Goal: Task Accomplishment & Management: Manage account settings

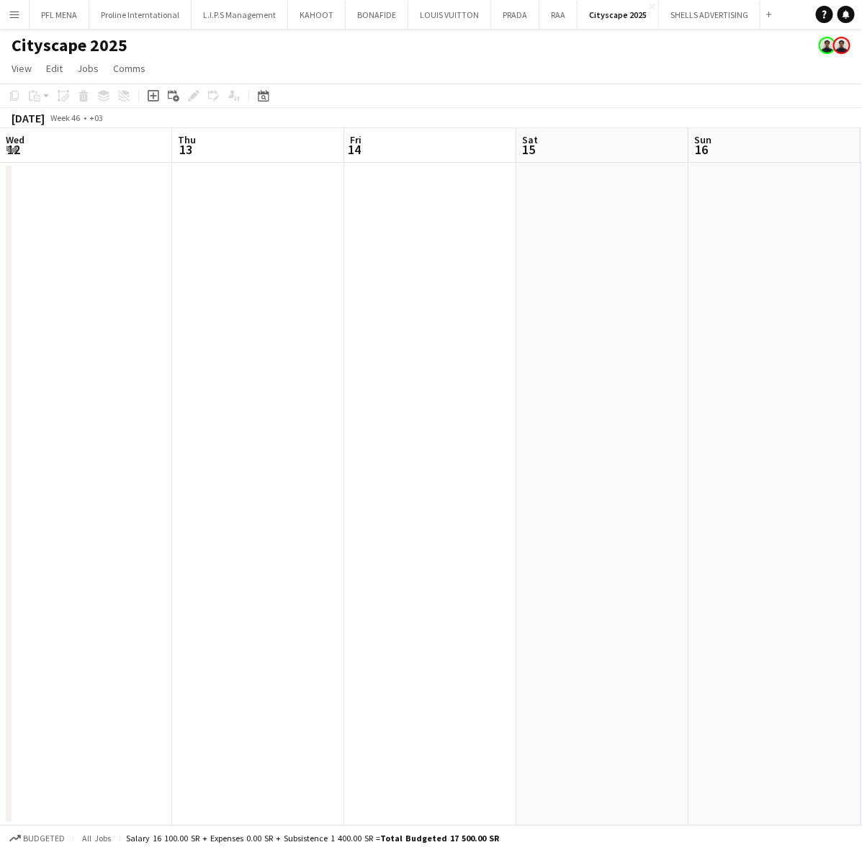
scroll to position [0, 501]
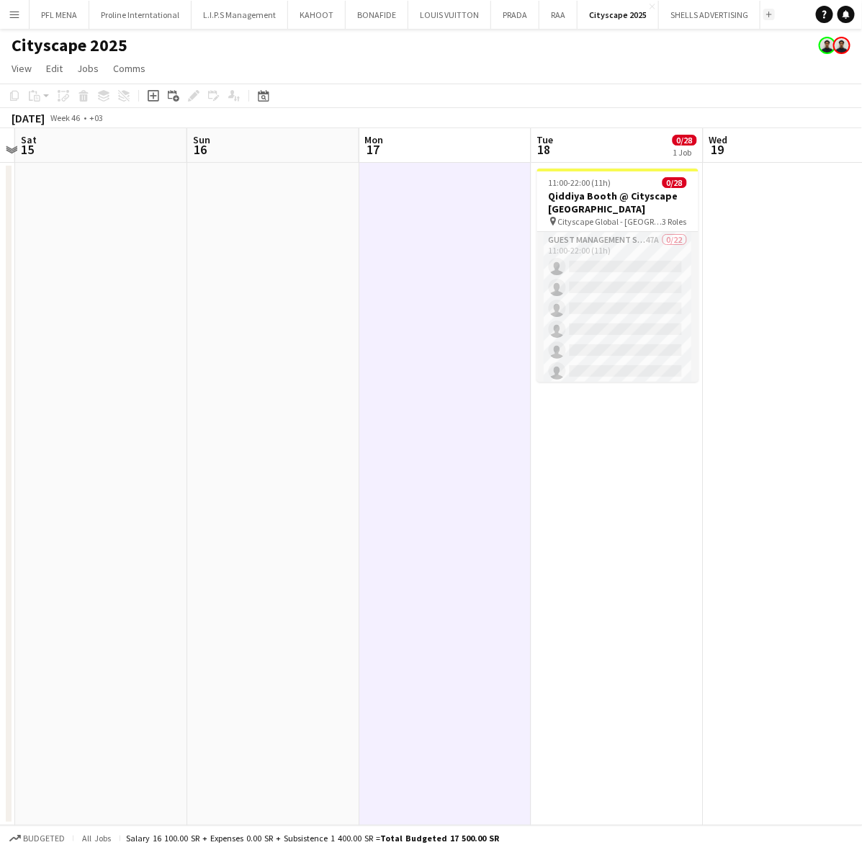
click at [766, 15] on app-icon "Add" at bounding box center [769, 15] width 6 height 6
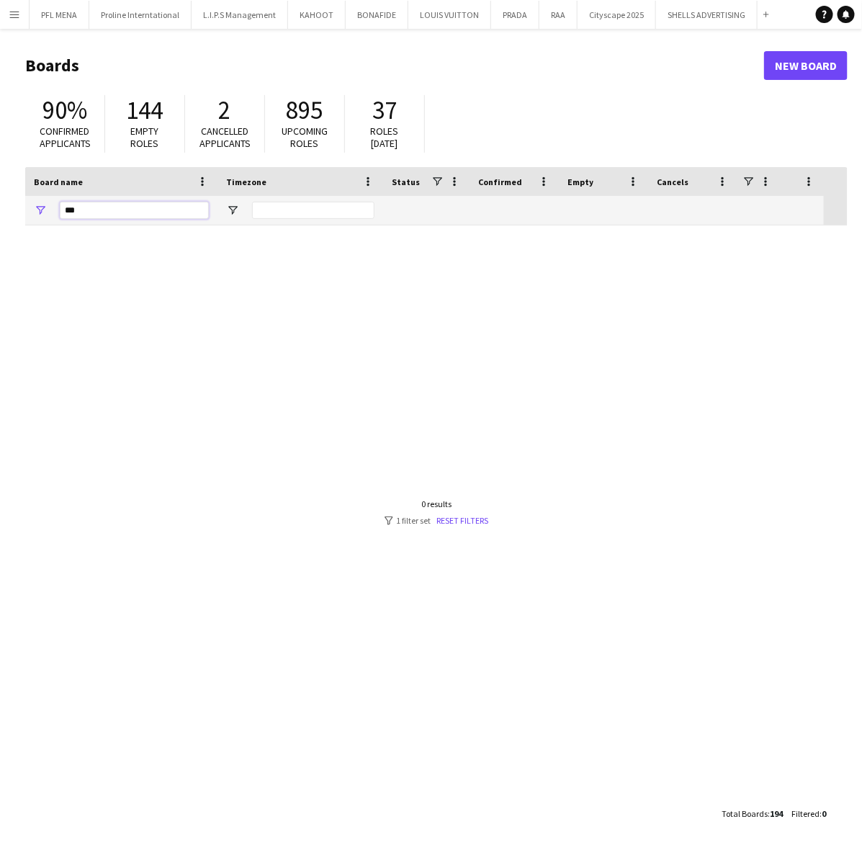
drag, startPoint x: 113, startPoint y: 217, endPoint x: 23, endPoint y: 210, distance: 90.4
click at [30, 210] on div "***" at bounding box center [121, 210] width 192 height 29
type input "*"
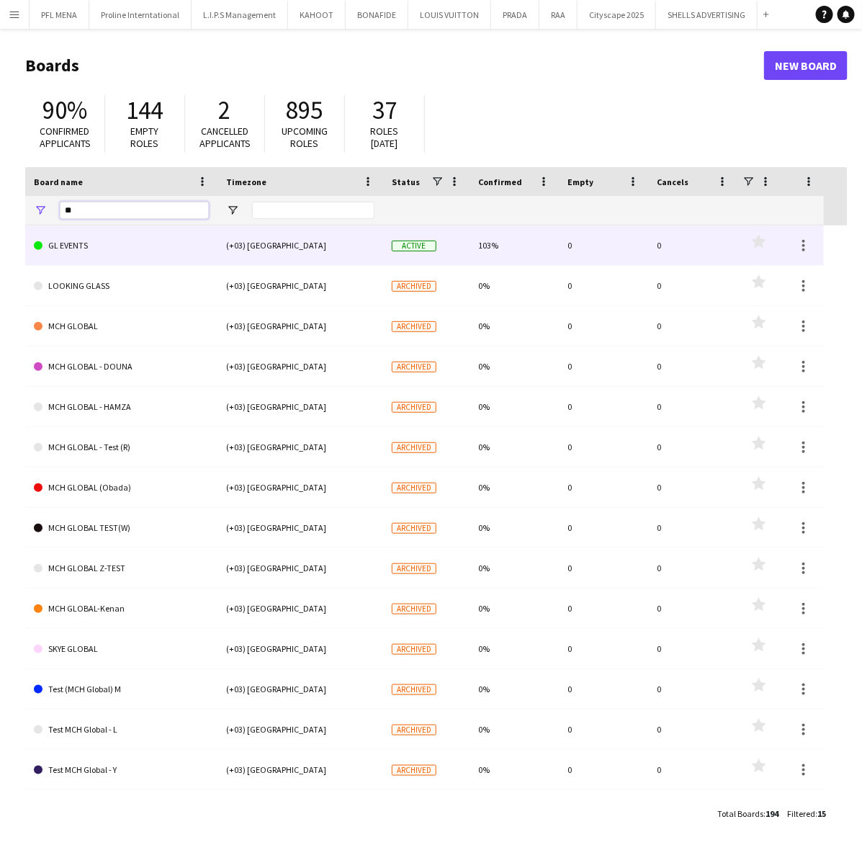
type input "**"
click at [84, 250] on link "GL EVENTS" at bounding box center [121, 245] width 175 height 40
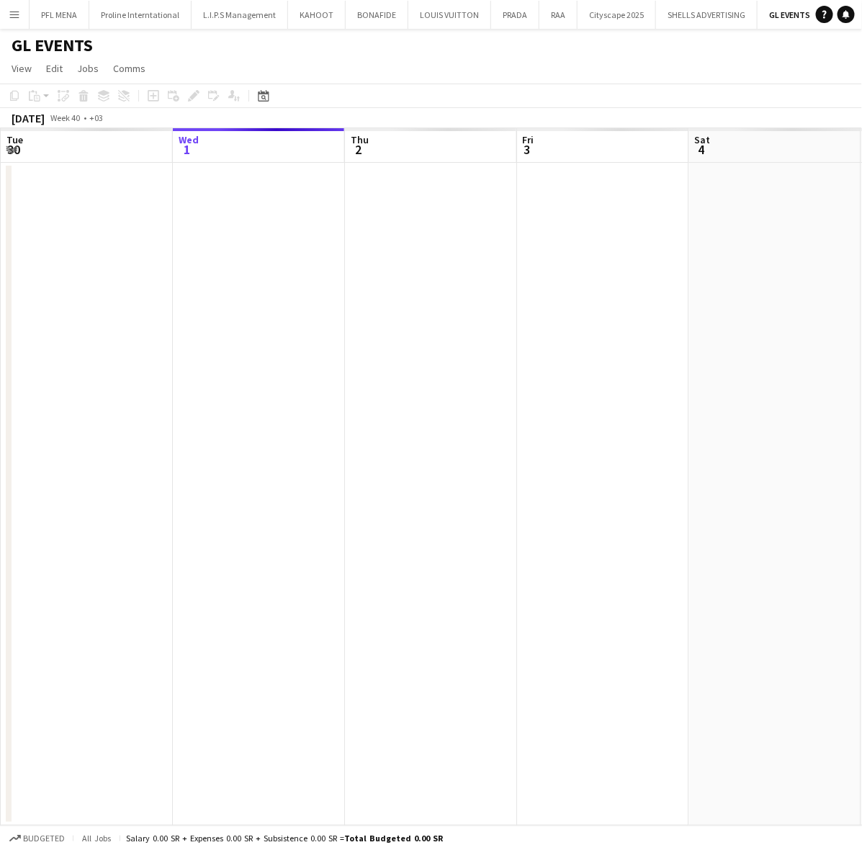
scroll to position [0, 19]
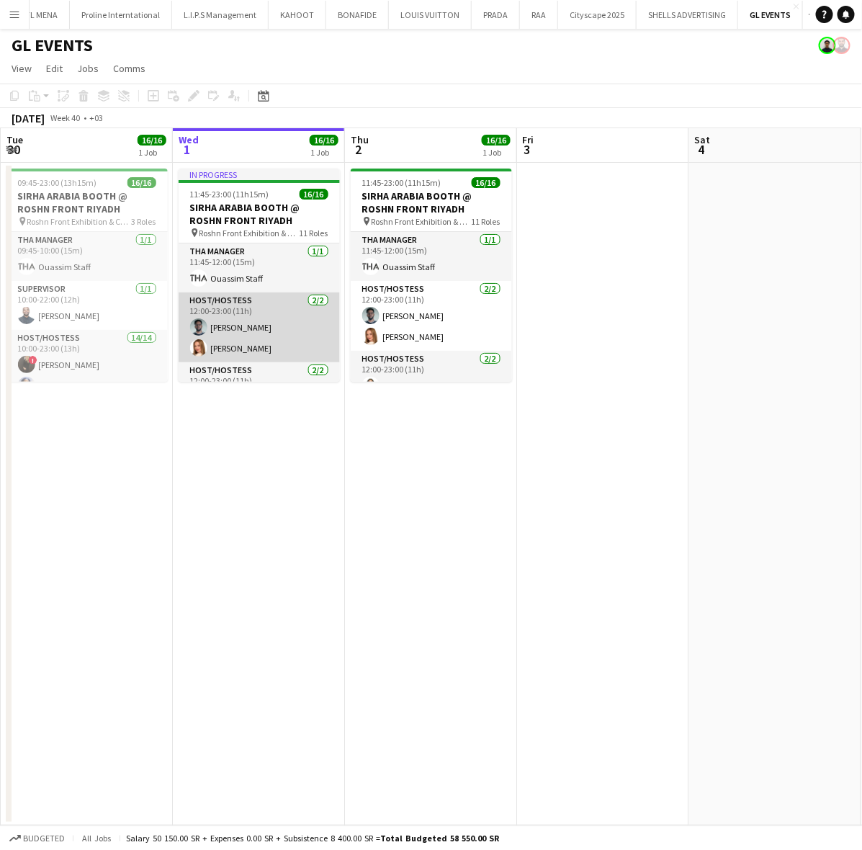
click at [238, 336] on app-card-role "Host/Hostess 2/2 12:00-23:00 (11h) Osama Ahmed Weronika Sternal" at bounding box center [259, 327] width 161 height 70
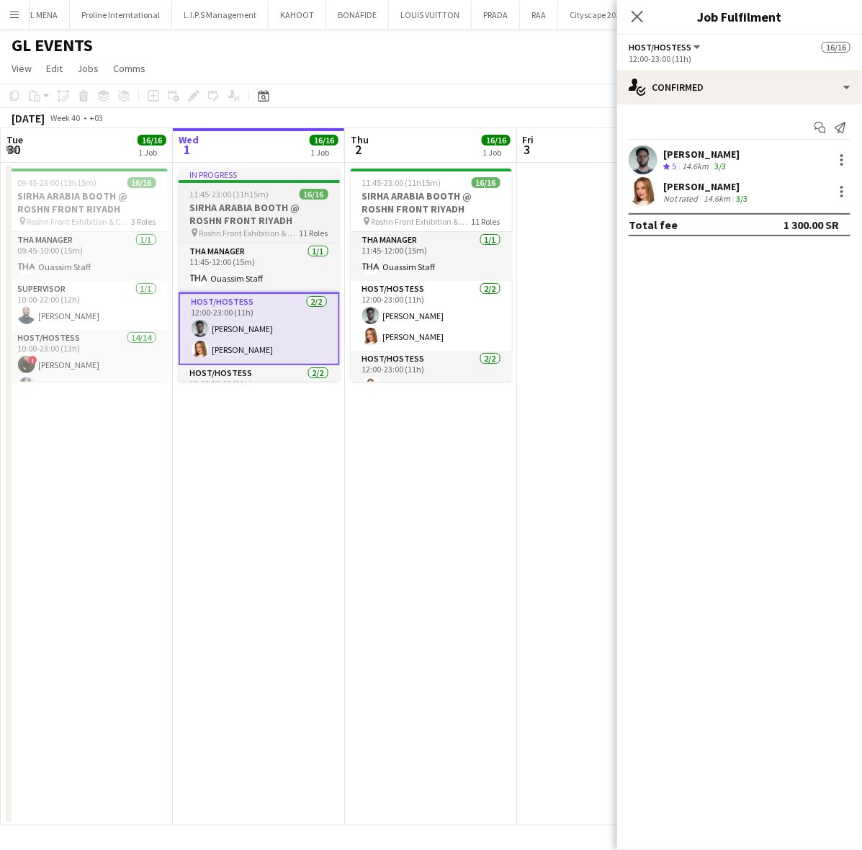
click at [221, 189] on span "11:45-23:00 (11h15m)" at bounding box center [229, 194] width 79 height 11
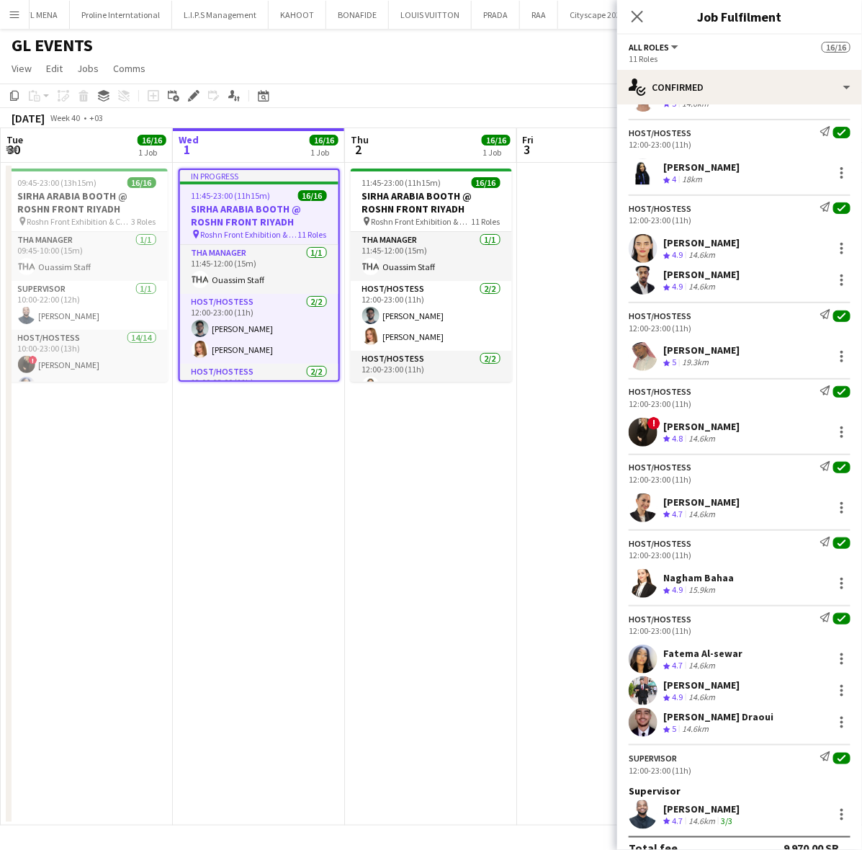
scroll to position [351, 0]
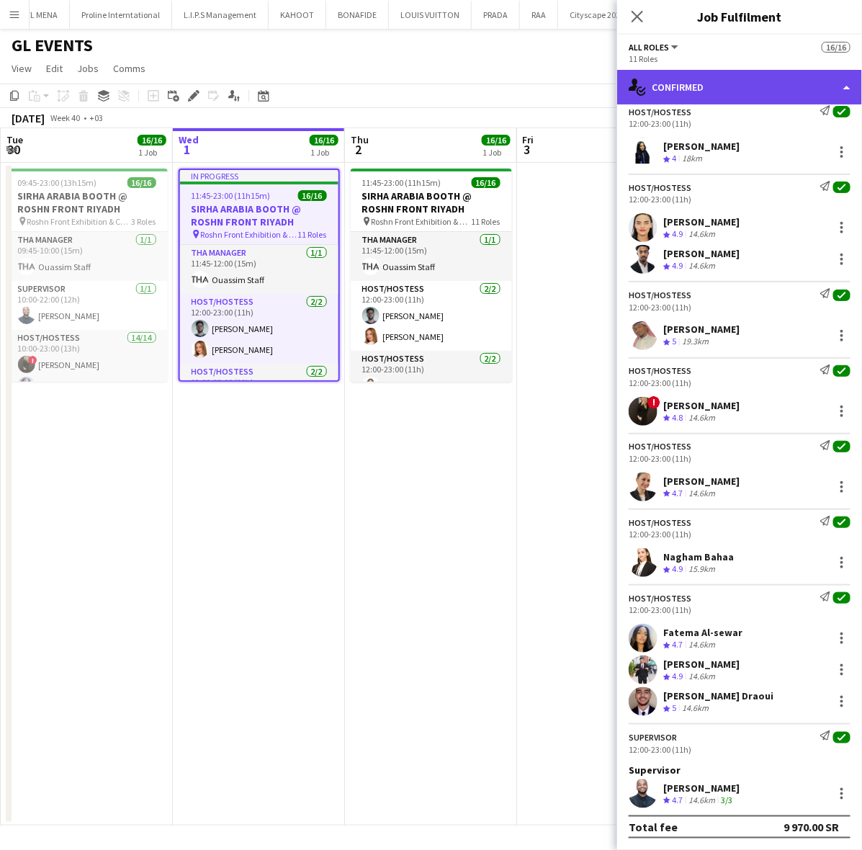
click at [778, 71] on div "single-neutral-actions-check-2 Confirmed" at bounding box center [739, 87] width 245 height 35
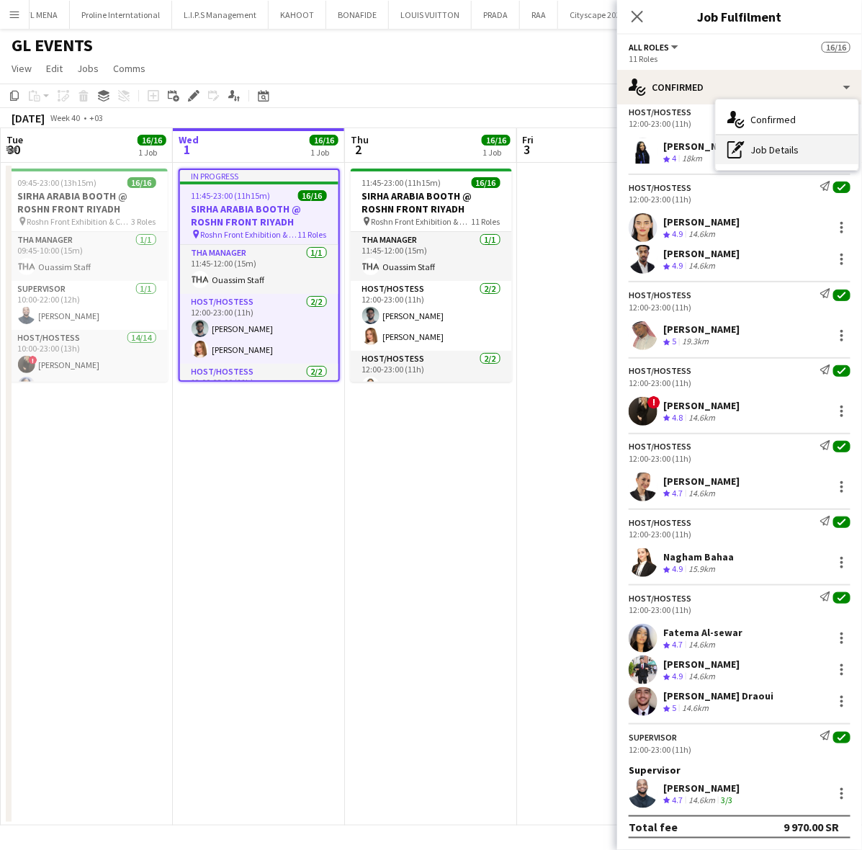
click at [779, 138] on div "pen-write Job Details" at bounding box center [787, 149] width 143 height 29
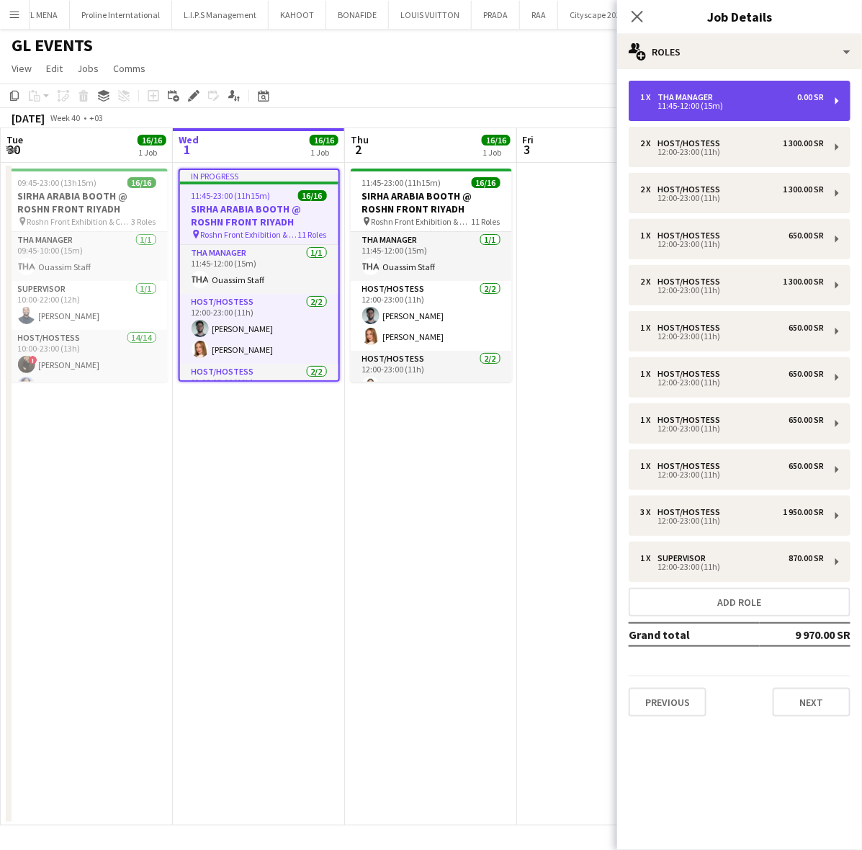
click at [744, 98] on div "1 x THA Manager 0.00 SR" at bounding box center [732, 97] width 184 height 10
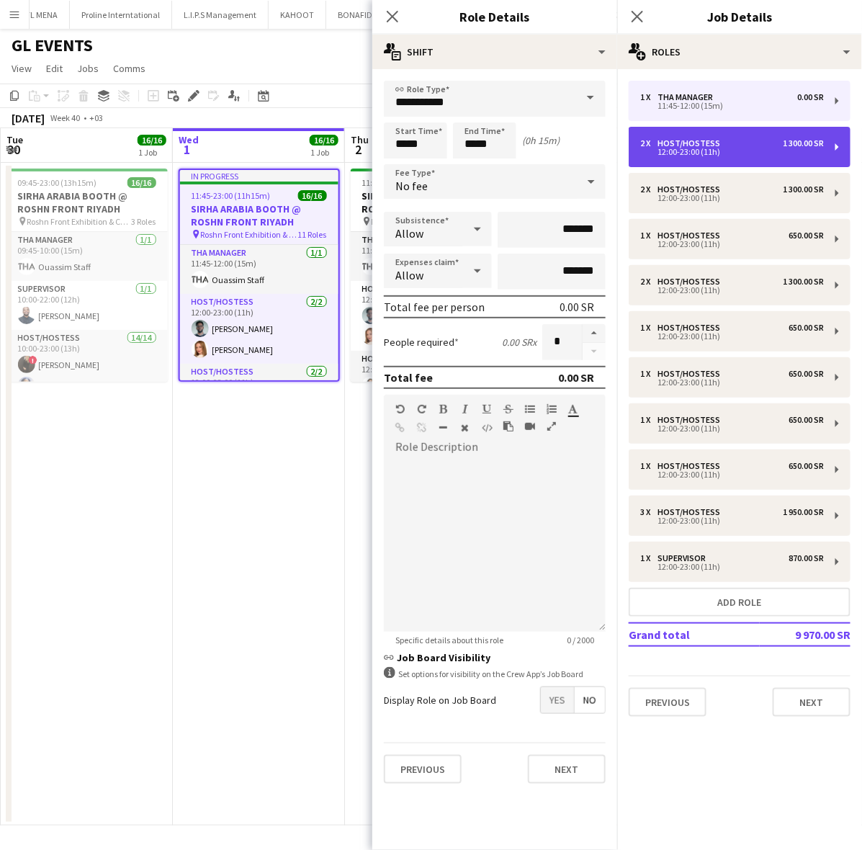
click at [726, 157] on div "2 x Host/Hostess 1 300.00 SR 12:00-23:00 (11h)" at bounding box center [740, 147] width 222 height 40
type input "**********"
type input "*****"
type input "*********"
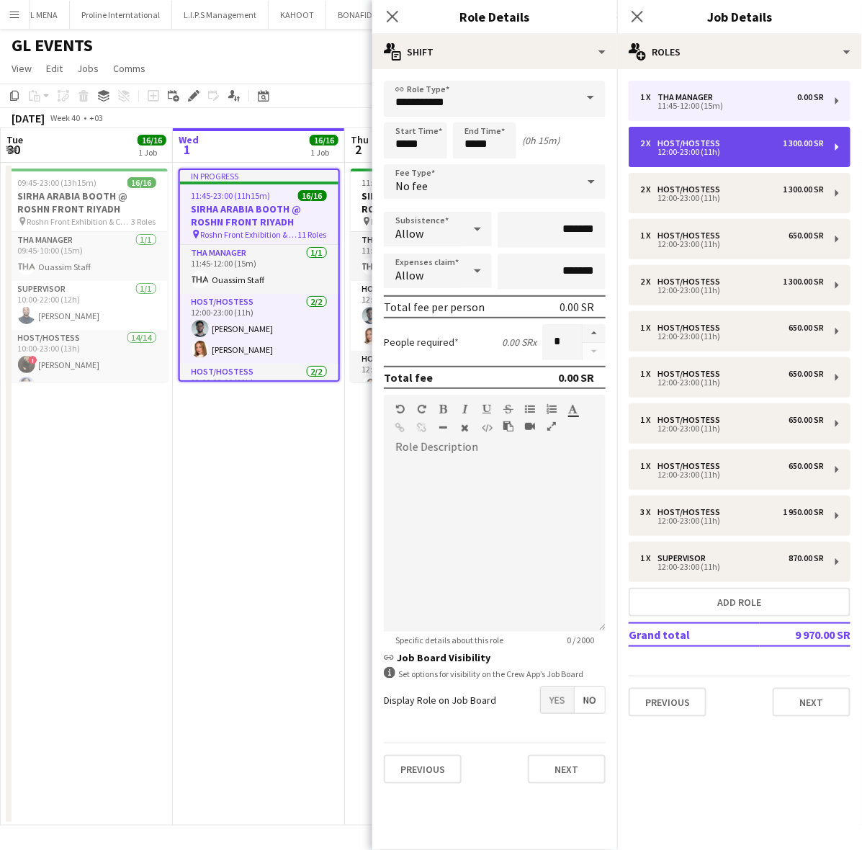
type input "*"
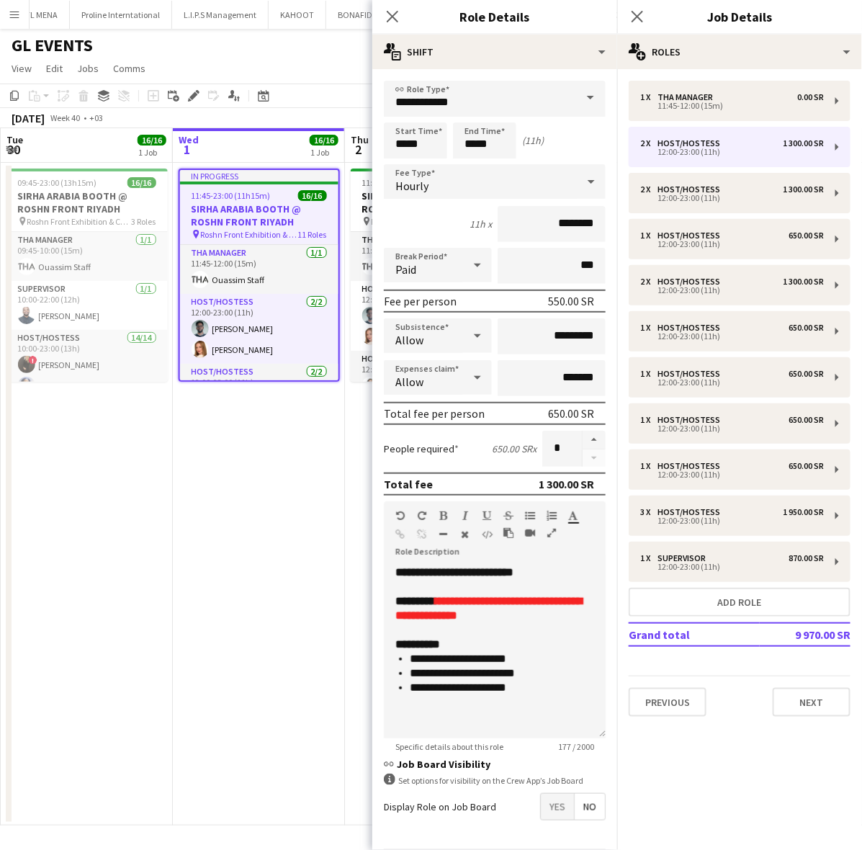
click at [285, 474] on app-date-cell "In progress 11:45-23:00 (11h15m) 16/16 SIRHA ARABIA BOOTH @ ROSHN FRONT RIYADH …" at bounding box center [259, 494] width 172 height 663
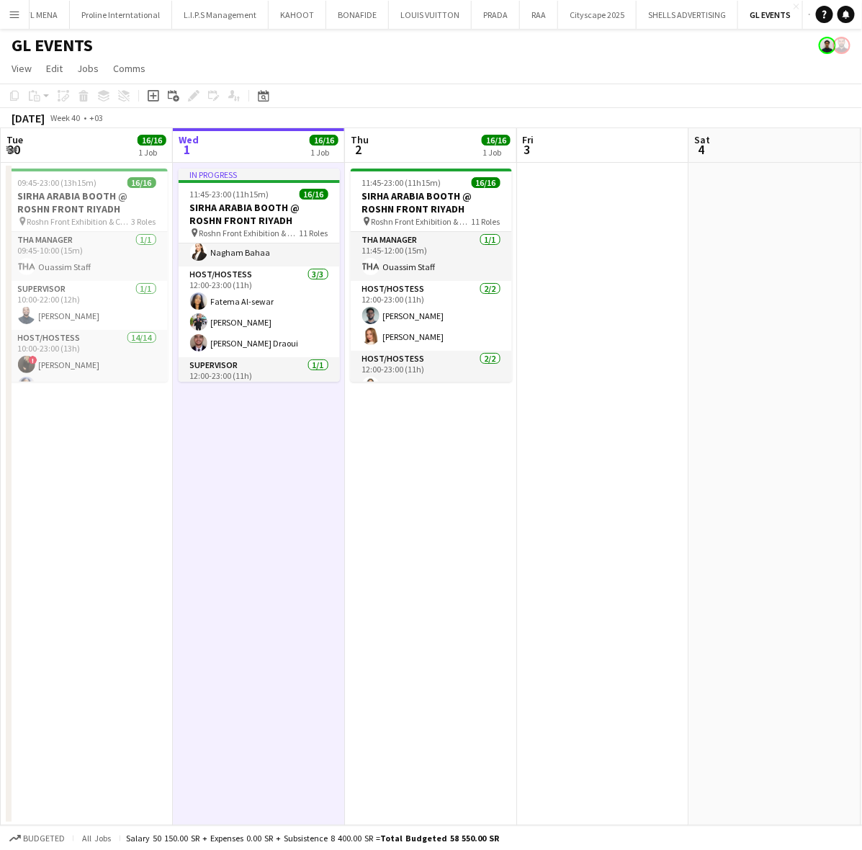
scroll to position [508, 0]
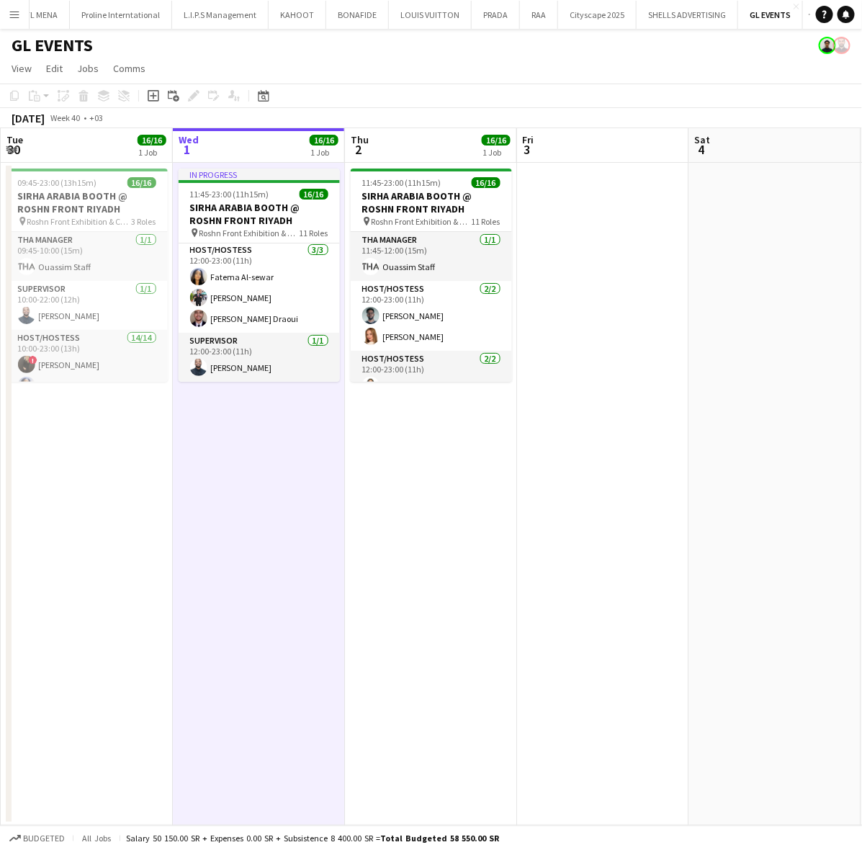
click at [567, 436] on app-date-cell at bounding box center [603, 494] width 172 height 663
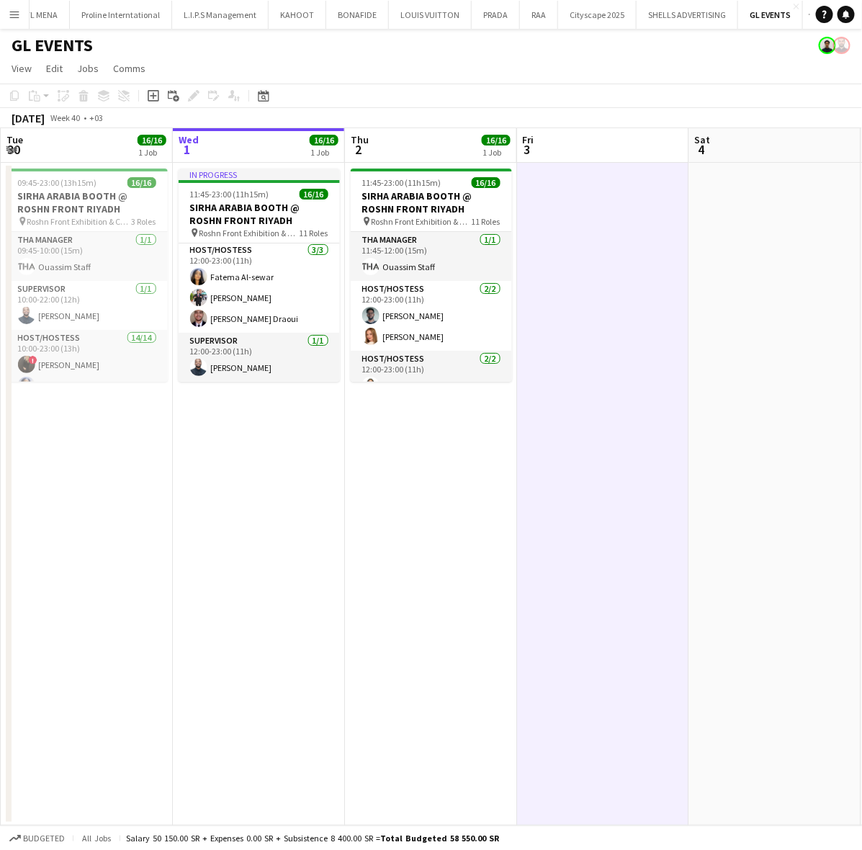
click at [569, 436] on app-date-cell at bounding box center [603, 494] width 172 height 663
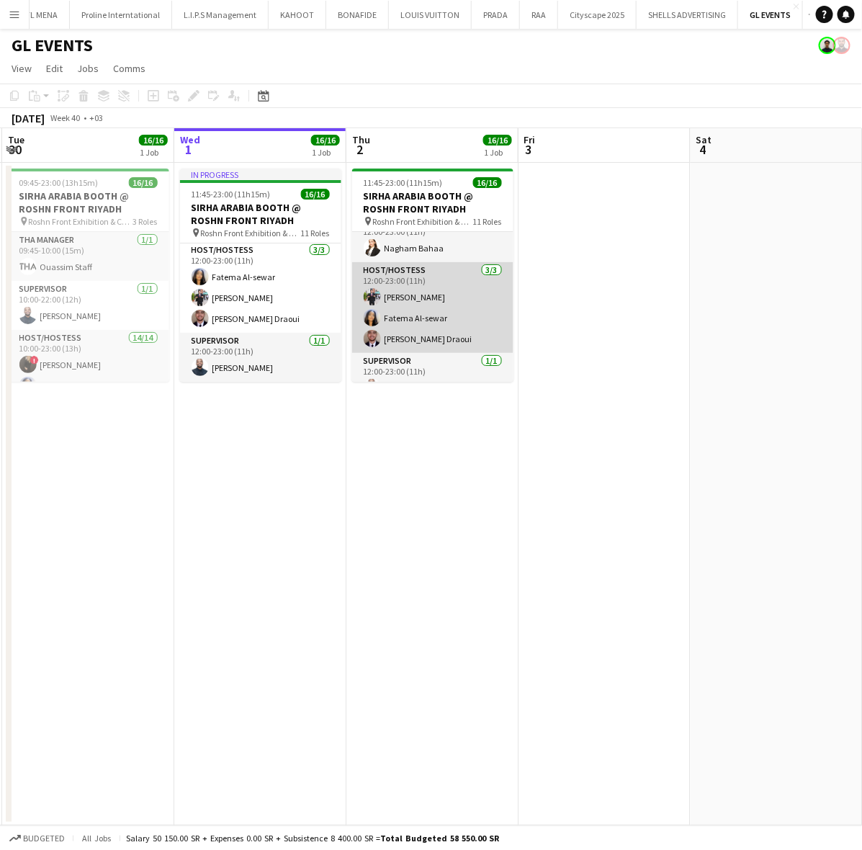
scroll to position [497, 0]
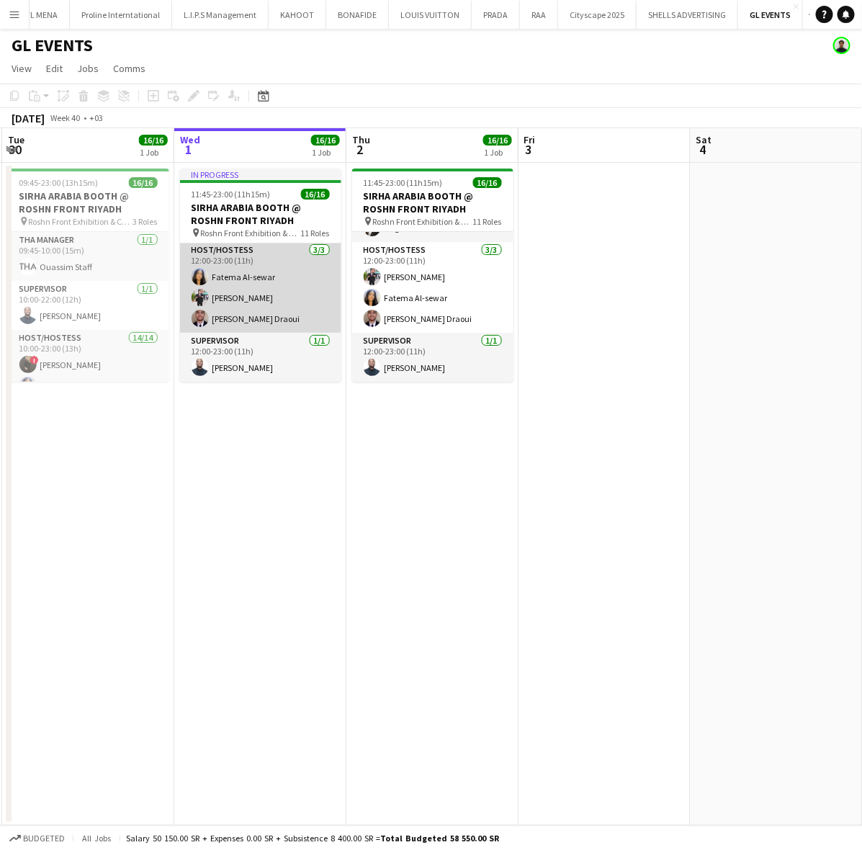
click at [284, 310] on app-card-role "Host/Hostess 3/3 12:00-23:00 (11h) Fatema Al-sewar Mohammed Abdulqader Anas Ghu…" at bounding box center [260, 287] width 161 height 91
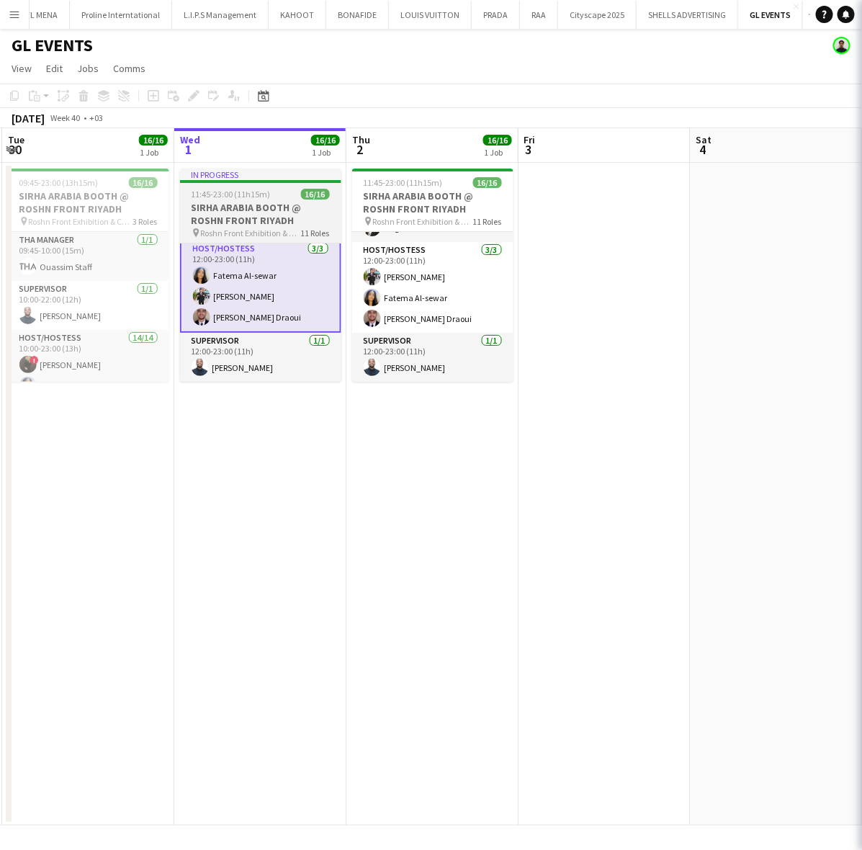
click at [269, 195] on div "11:45-23:00 (11h15m) 16/16" at bounding box center [260, 194] width 161 height 11
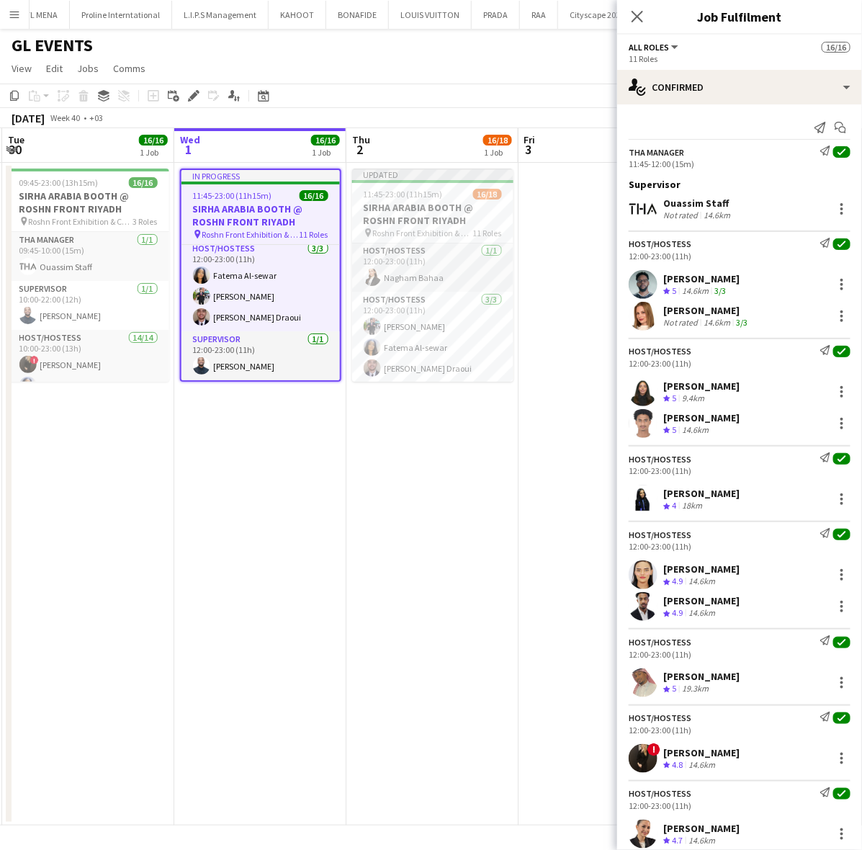
scroll to position [538, 0]
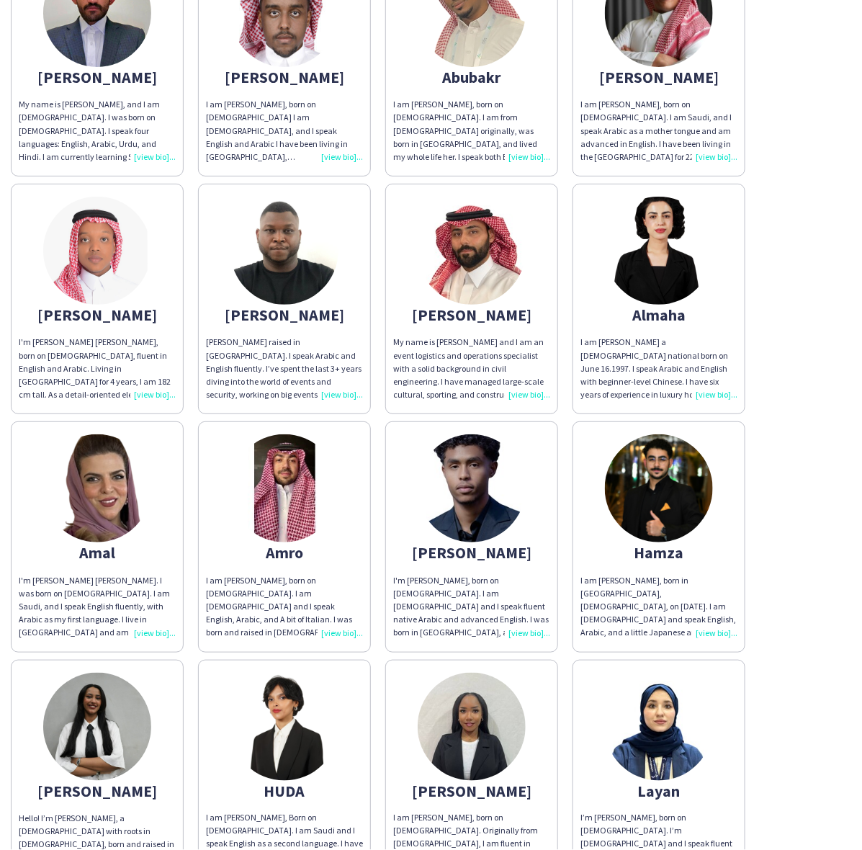
scroll to position [199, 0]
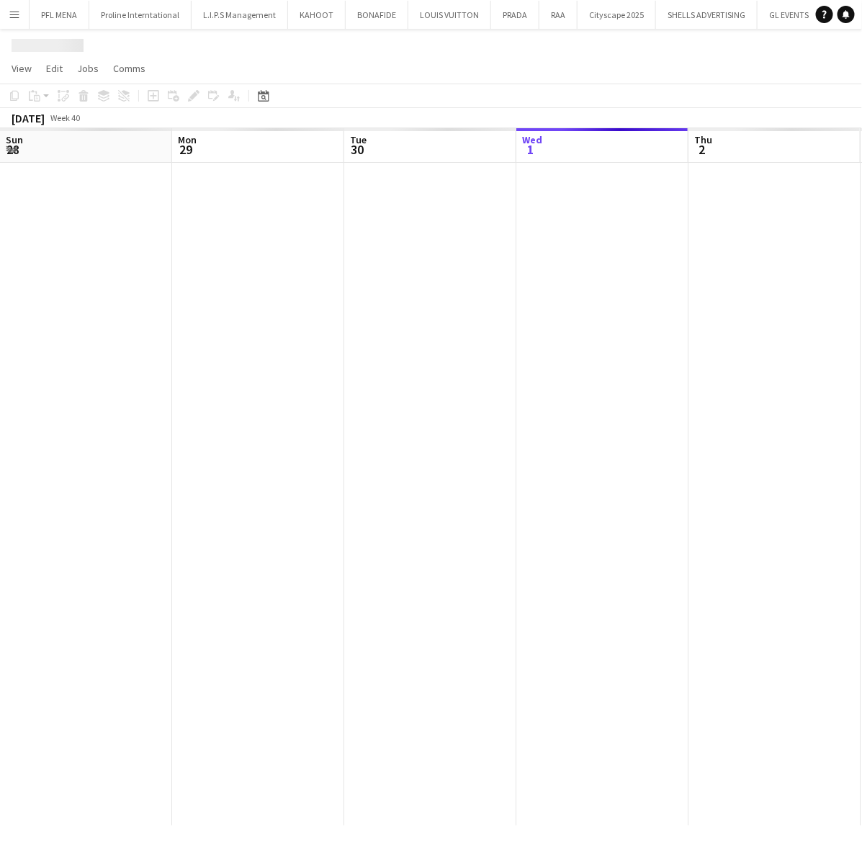
scroll to position [0, 344]
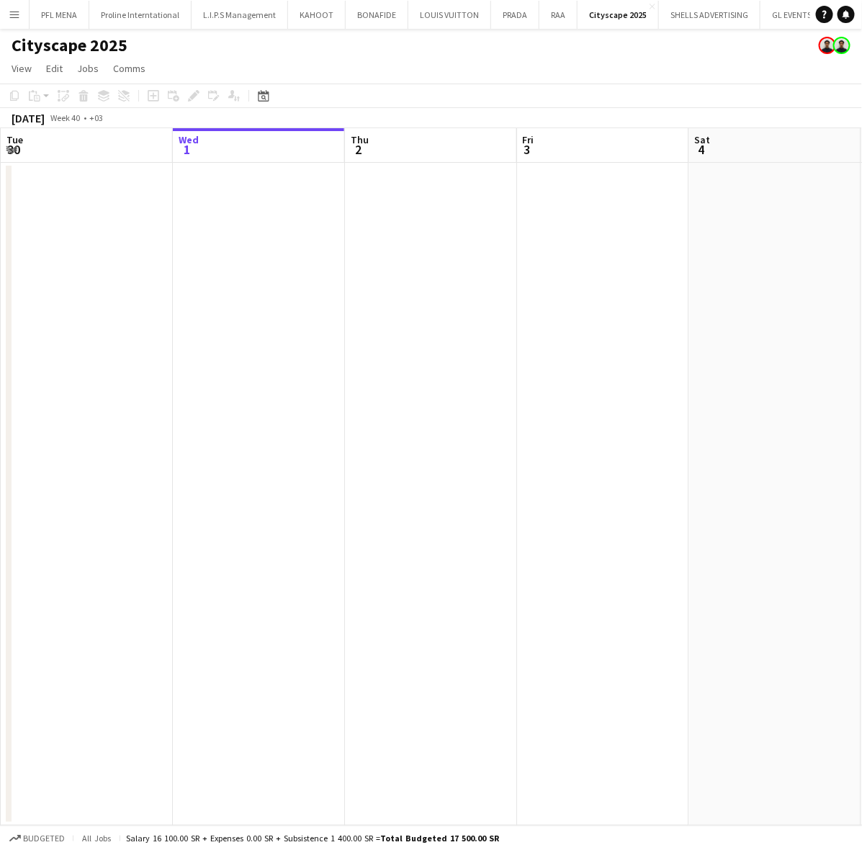
click at [19, 14] on app-icon "Menu" at bounding box center [15, 15] width 12 height 12
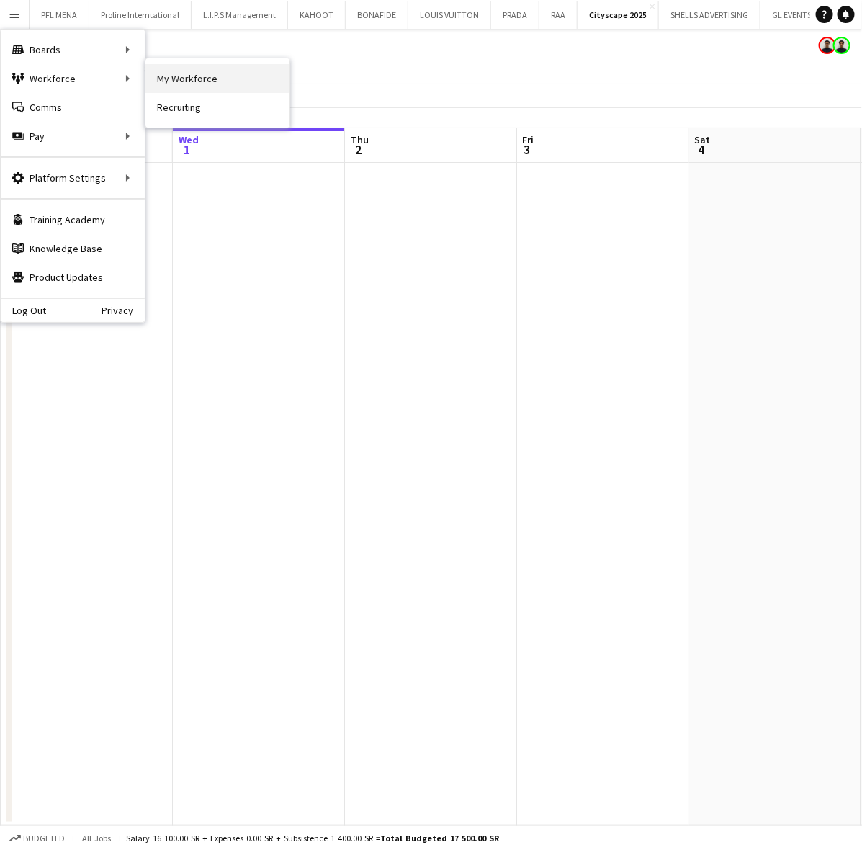
click at [193, 77] on link "My Workforce" at bounding box center [217, 78] width 144 height 29
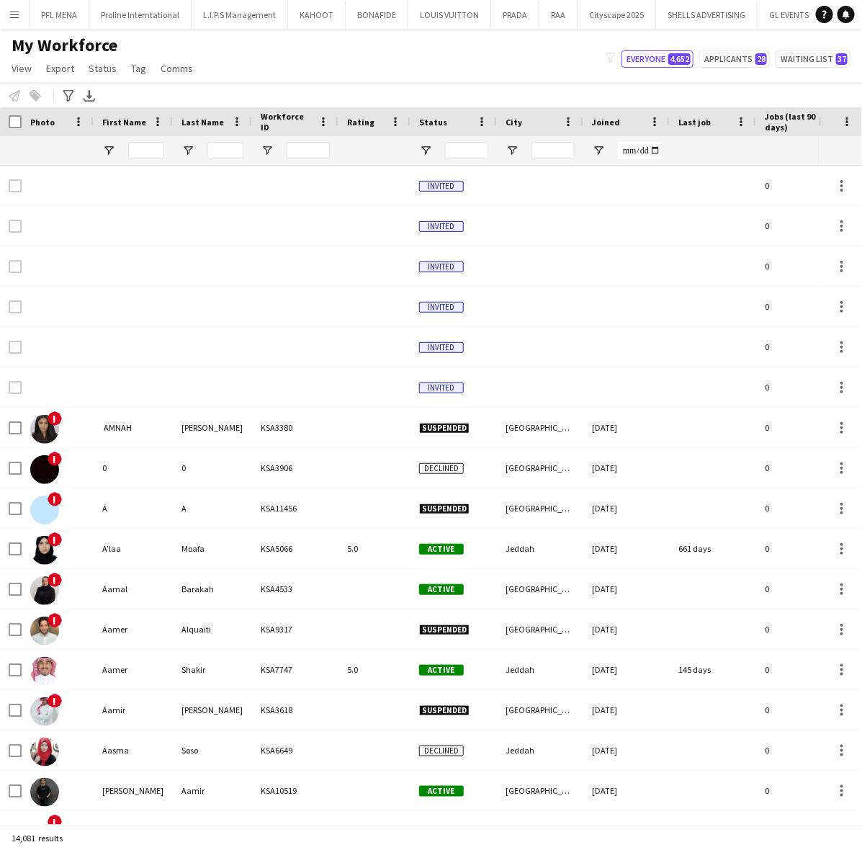
type input "****"
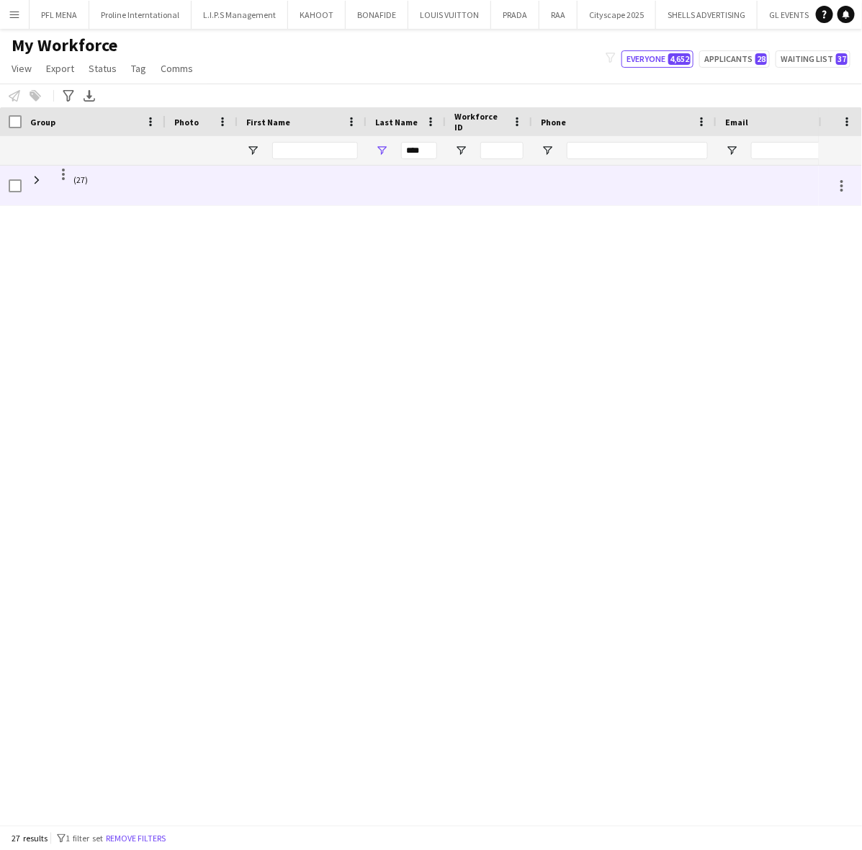
click at [119, 174] on span "(27)" at bounding box center [93, 180] width 127 height 28
click at [38, 175] on span at bounding box center [36, 180] width 13 height 13
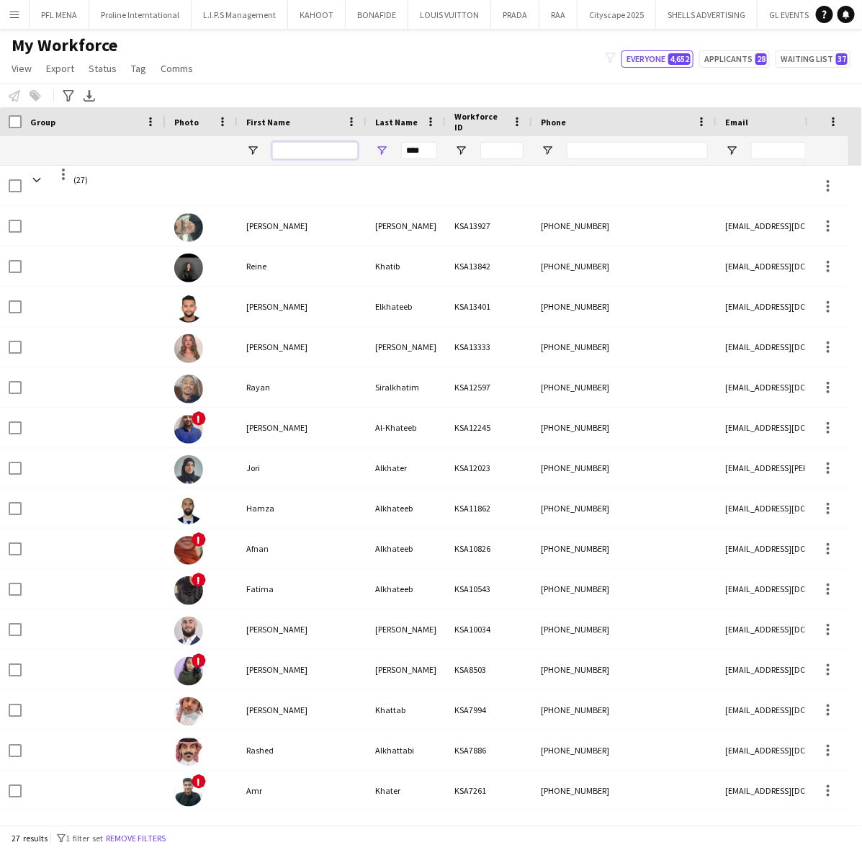
click at [283, 153] on input "First Name Filter Input" at bounding box center [315, 150] width 86 height 17
click at [427, 146] on input "****" at bounding box center [419, 150] width 36 height 17
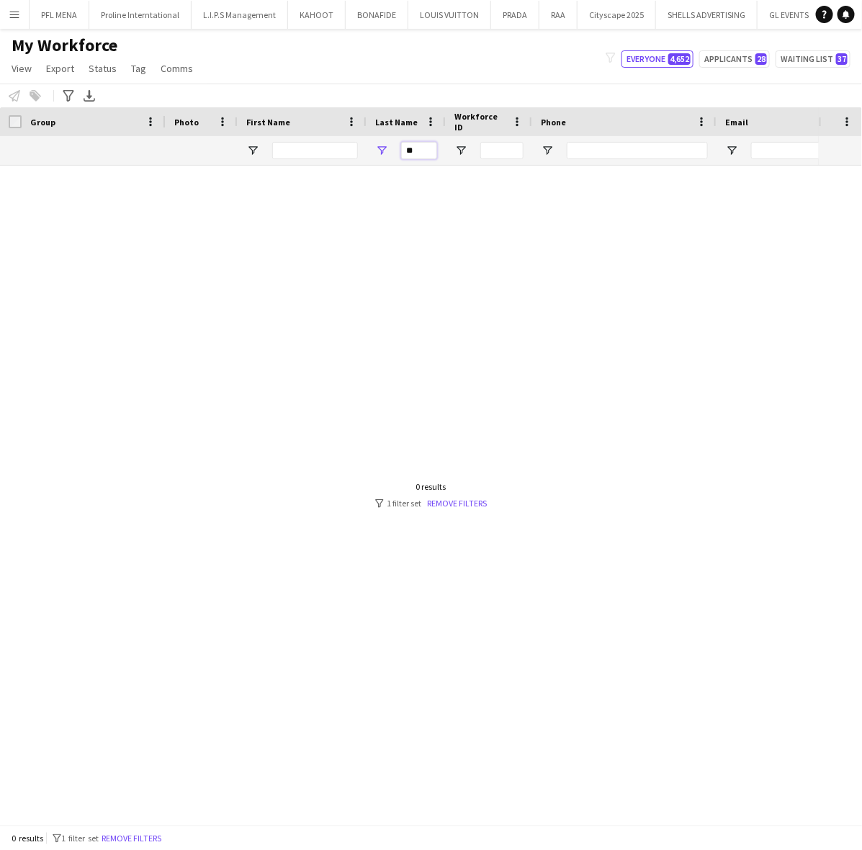
type input "*"
type input "***"
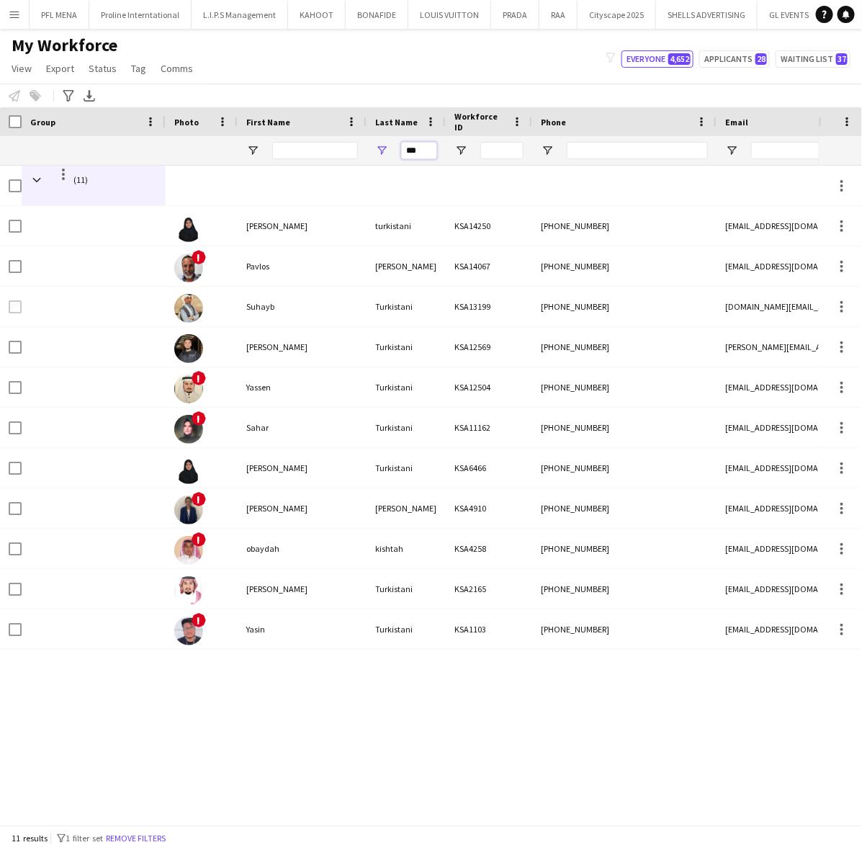
drag, startPoint x: 426, startPoint y: 153, endPoint x: 382, endPoint y: 153, distance: 44.6
click at [387, 153] on div "***" at bounding box center [406, 150] width 79 height 29
click at [303, 149] on input "First Name Filter Input" at bounding box center [315, 150] width 86 height 17
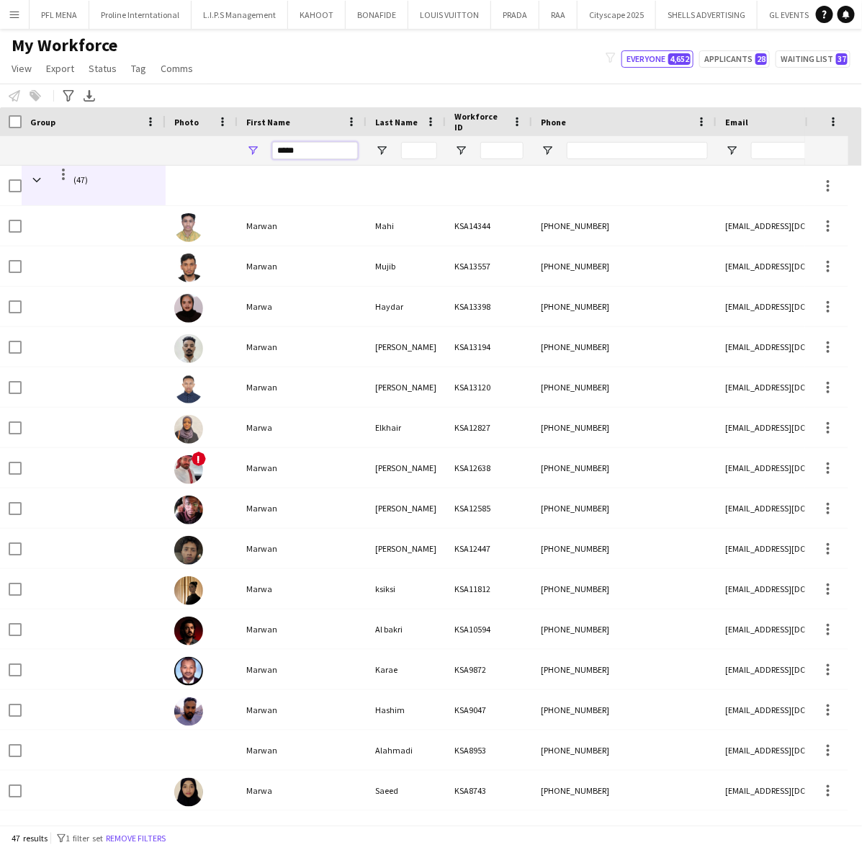
type input "*****"
click at [404, 149] on input "Last Name Filter Input" at bounding box center [419, 150] width 36 height 17
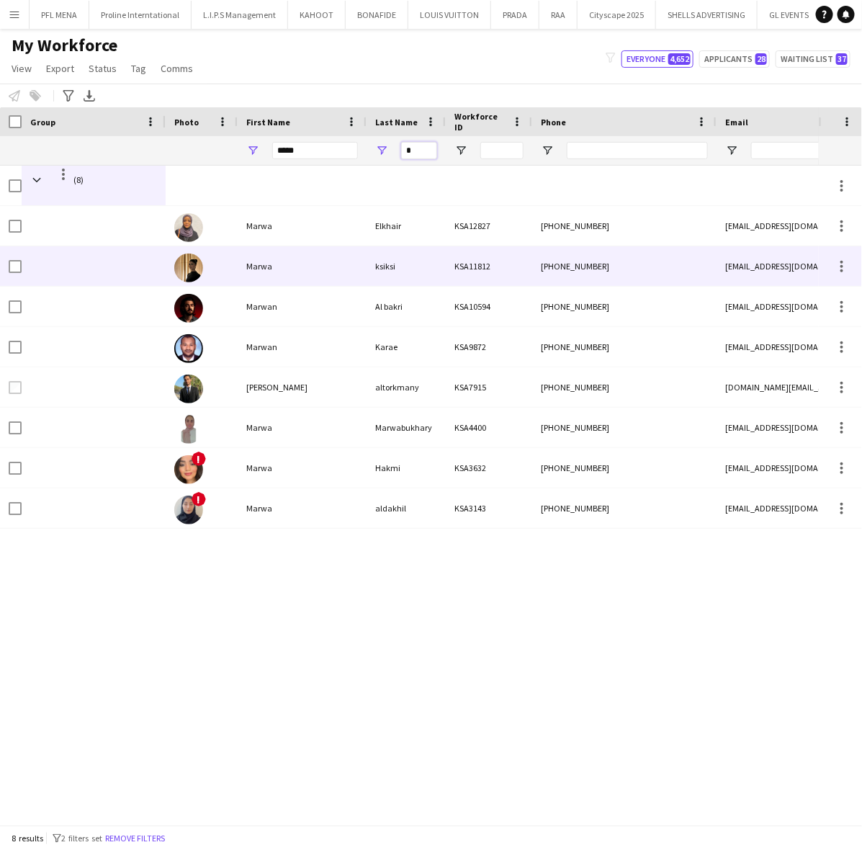
type input "*"
click at [372, 278] on div "ksiksi" at bounding box center [406, 266] width 79 height 40
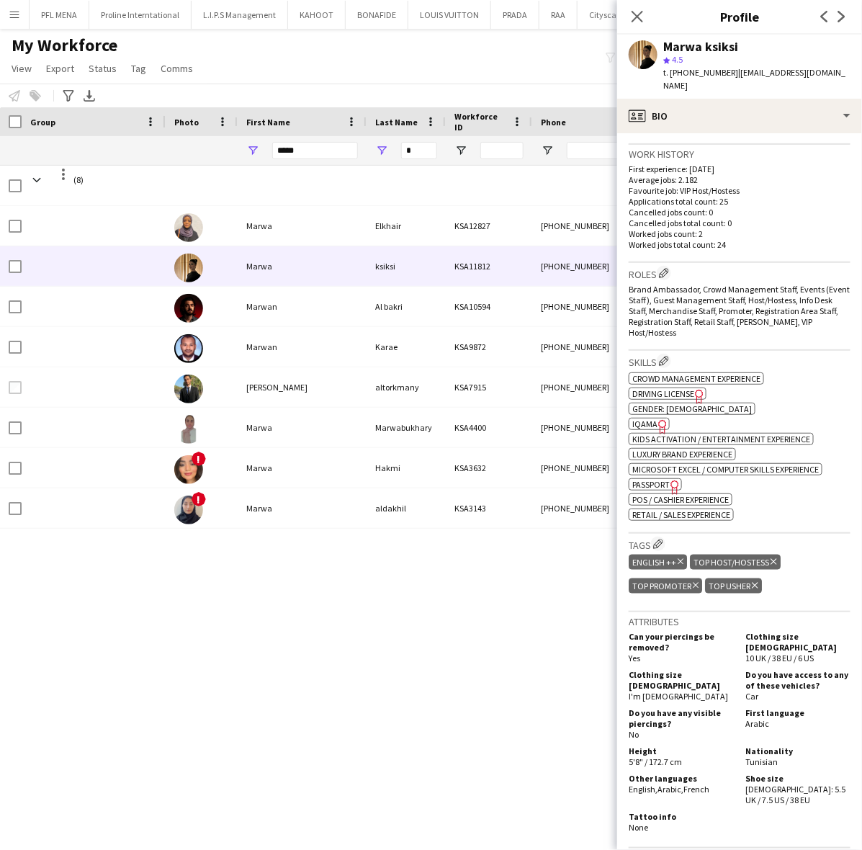
scroll to position [358, 0]
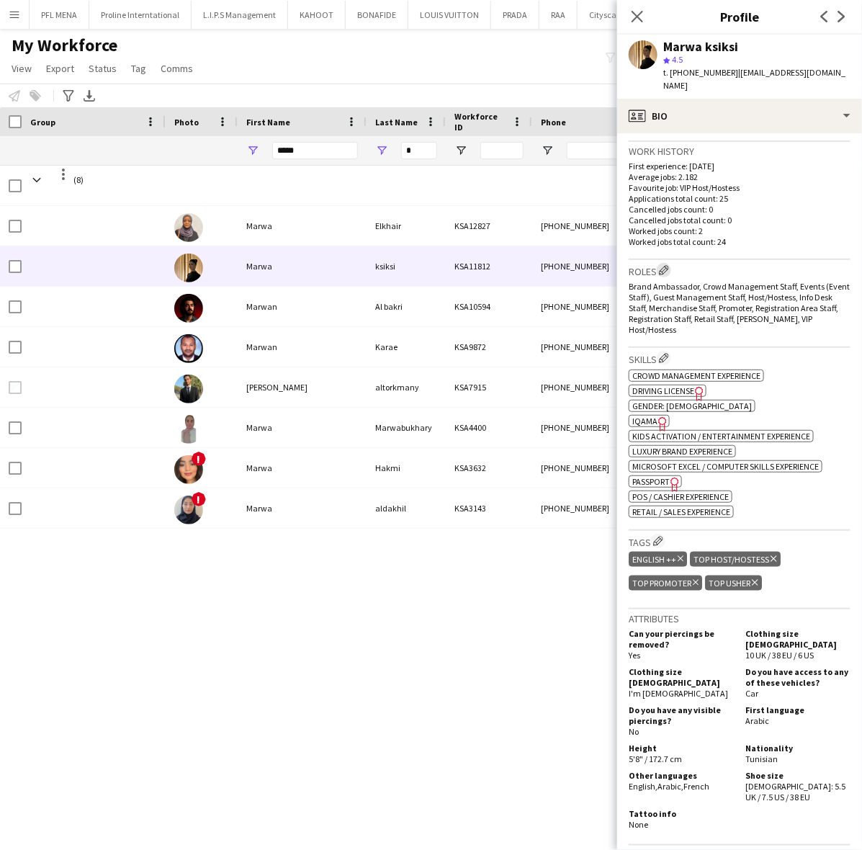
click at [665, 265] on app-icon "Edit crew company roles" at bounding box center [664, 270] width 10 height 10
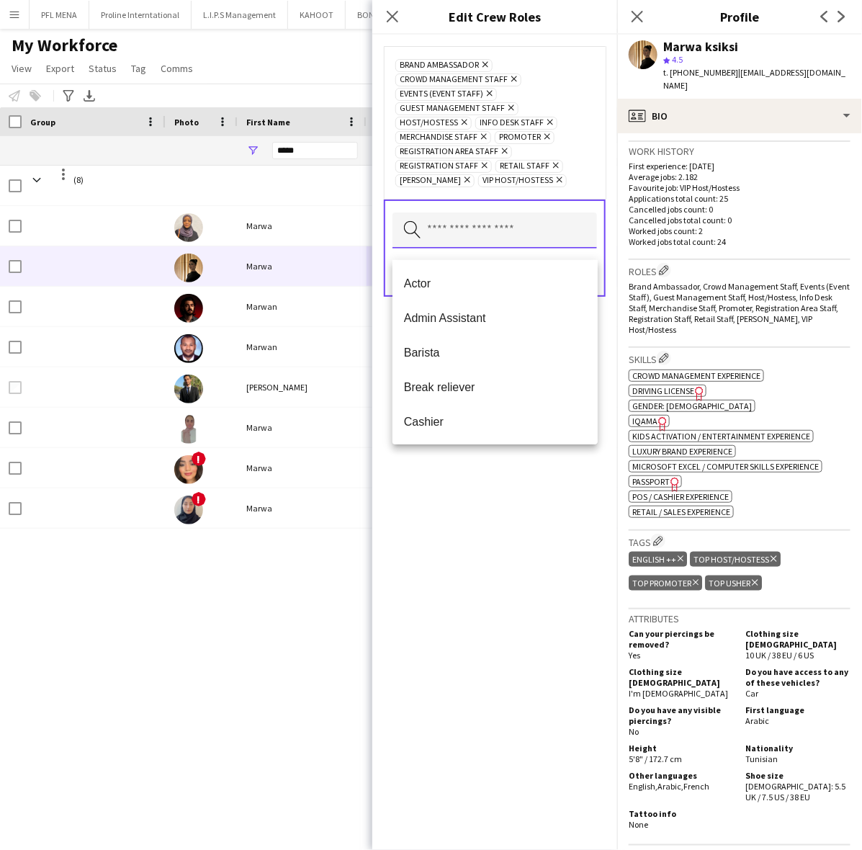
click at [483, 243] on input "text" at bounding box center [494, 230] width 205 height 36
type input "*"
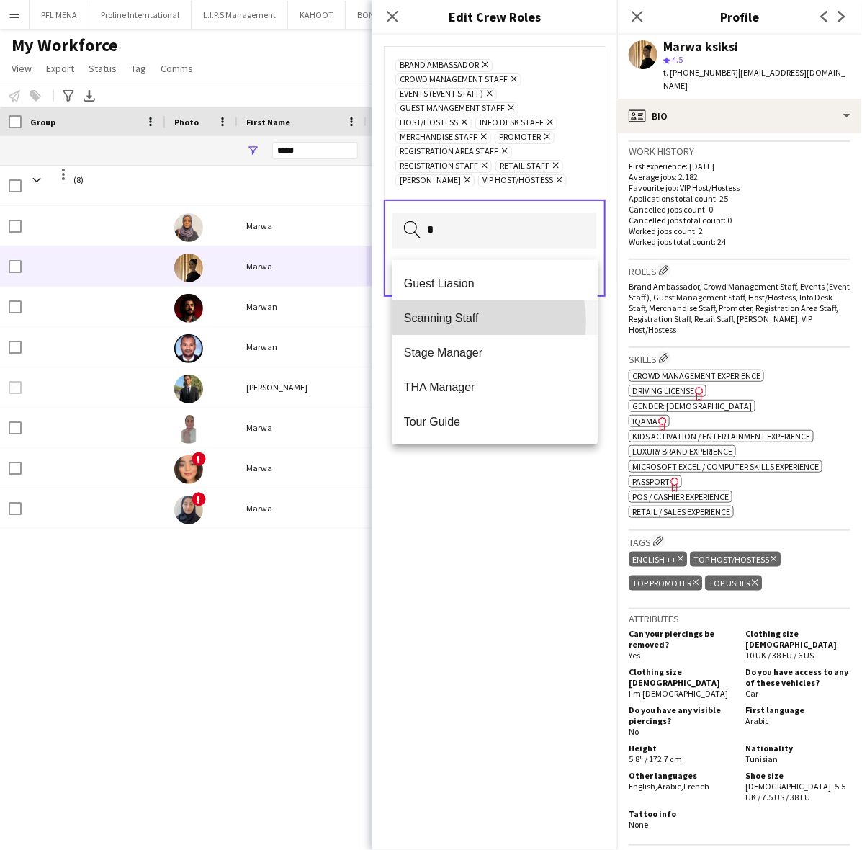
click at [467, 321] on span "Scanning Staff" at bounding box center [495, 318] width 183 height 14
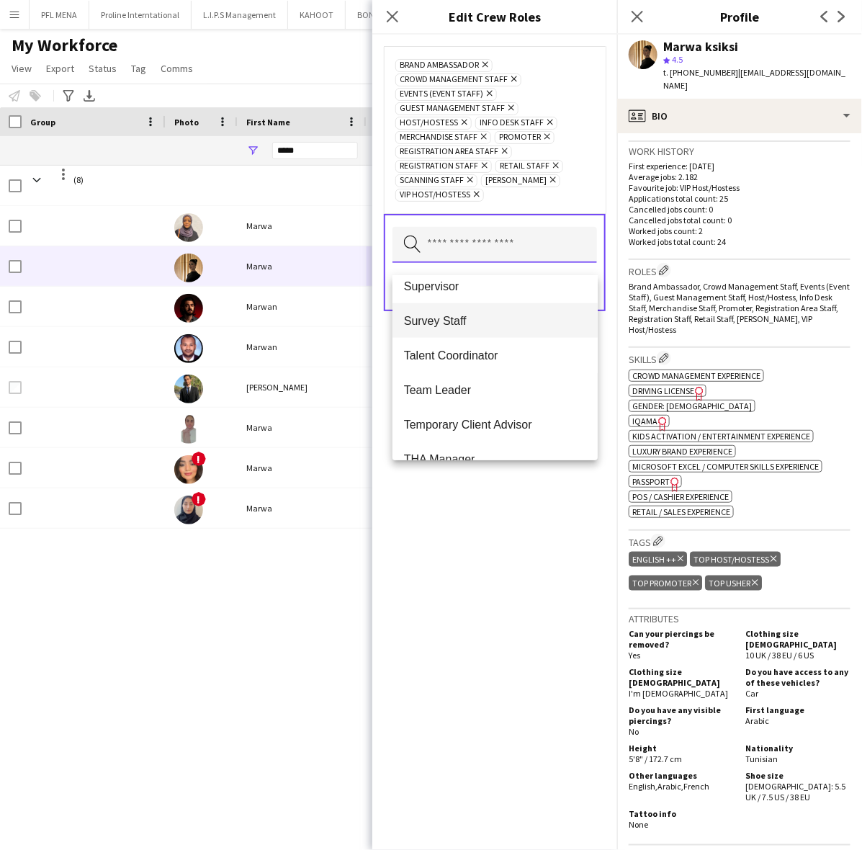
scroll to position [632, 0]
click at [459, 323] on span "Survey Staff" at bounding box center [495, 325] width 183 height 14
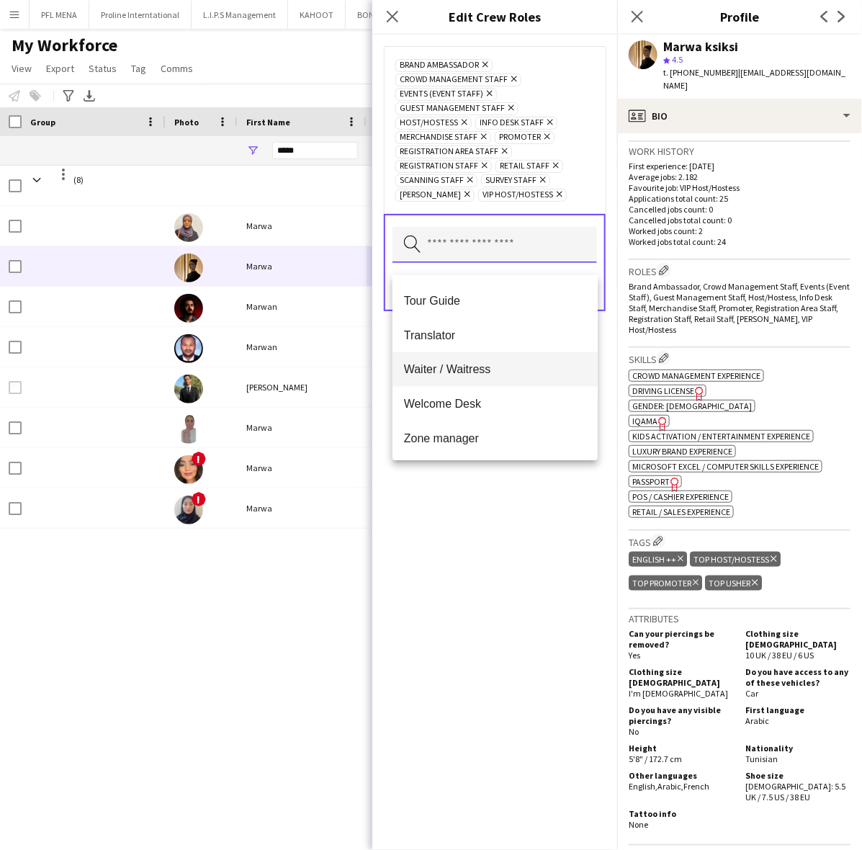
scroll to position [794, 0]
click at [503, 508] on div "Brand Ambassador Remove Crowd Management Staff Remove Events (Event Staff) Remo…" at bounding box center [494, 442] width 245 height 815
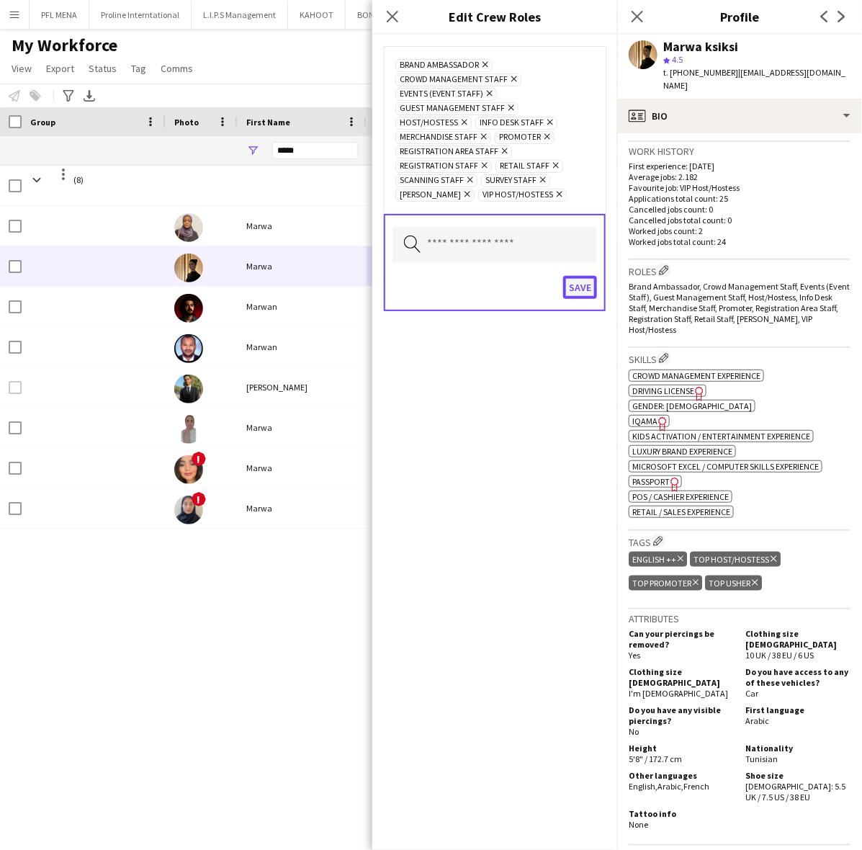
click at [585, 299] on button "Save" at bounding box center [580, 287] width 34 height 23
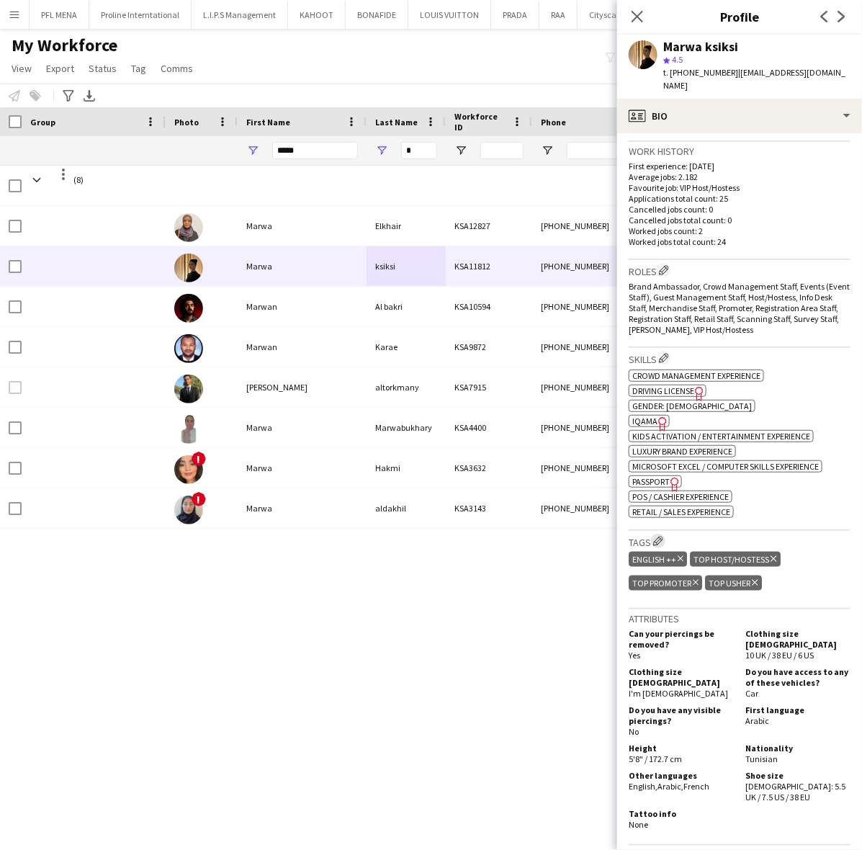
click at [663, 536] on app-icon "Edit crew company tags" at bounding box center [658, 541] width 10 height 10
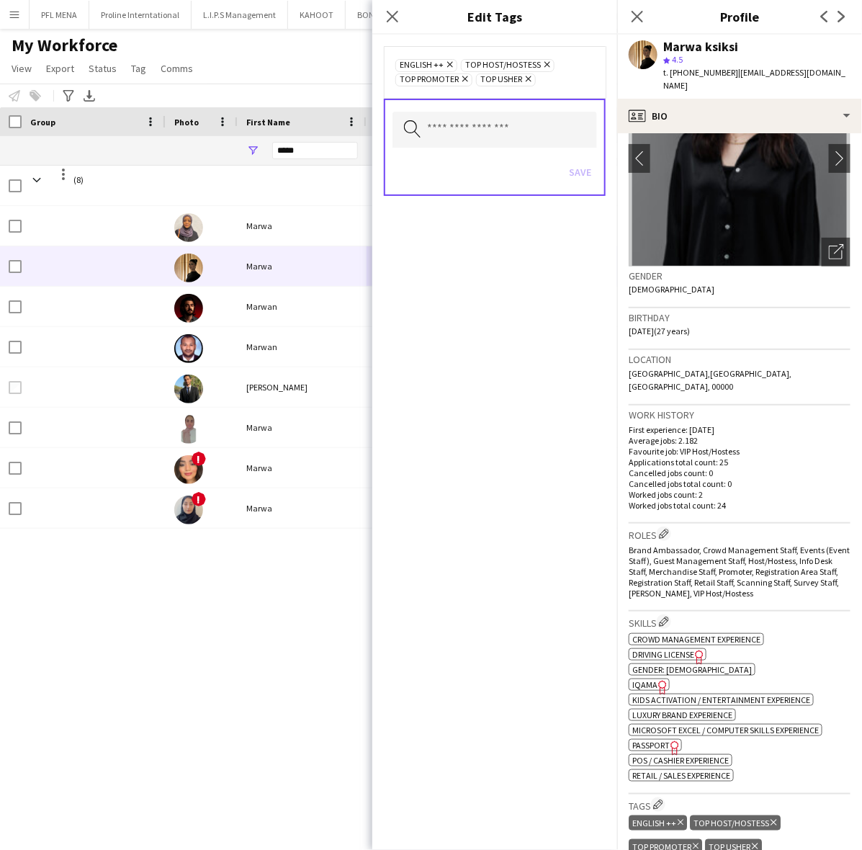
click at [774, 367] on div "Location [GEOGRAPHIC_DATA],[GEOGRAPHIC_DATA], [GEOGRAPHIC_DATA], 00000" at bounding box center [740, 377] width 222 height 55
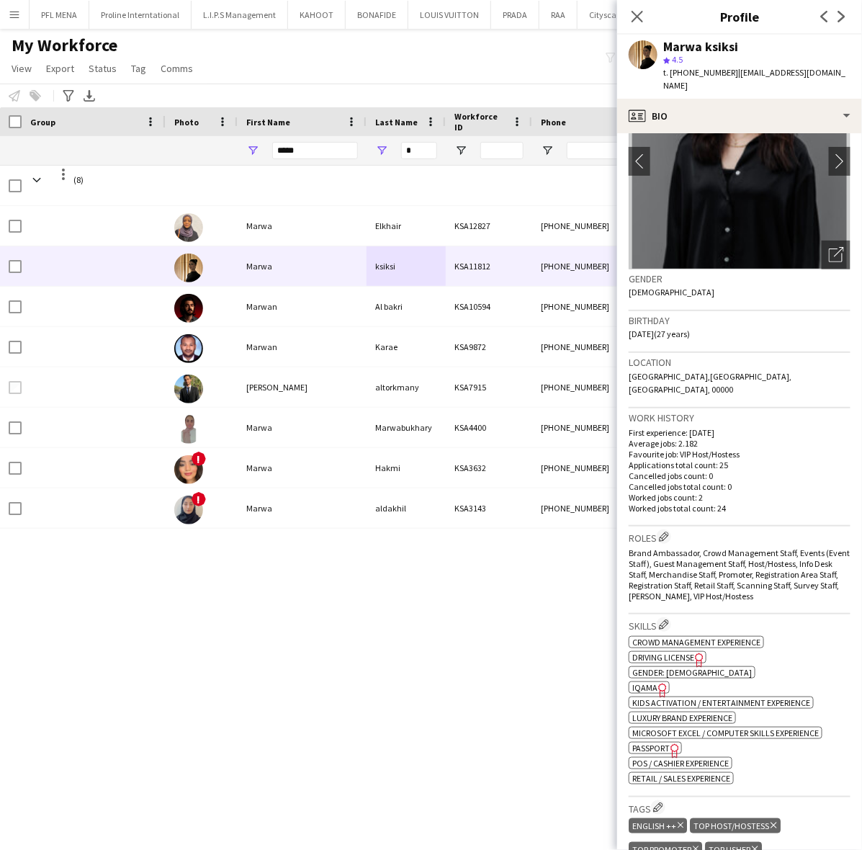
scroll to position [90, 0]
